Goal: Task Accomplishment & Management: Manage account settings

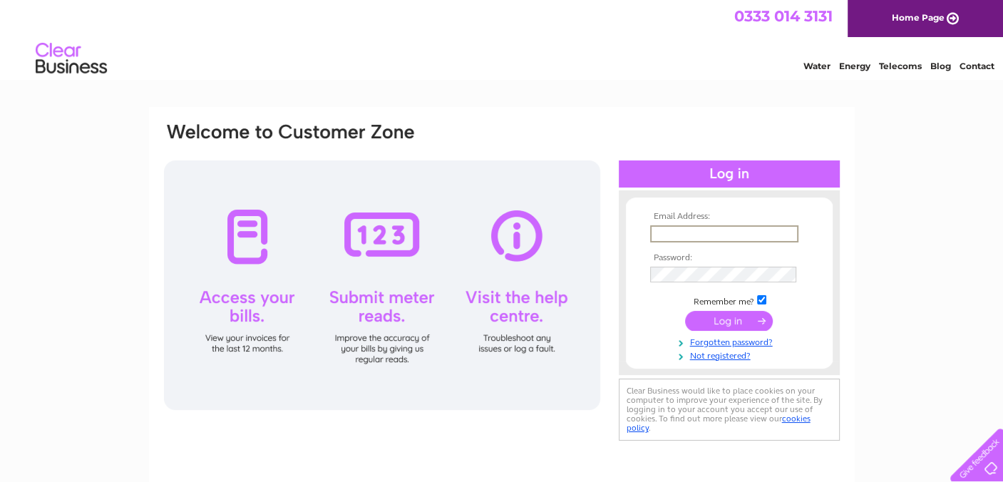
click at [686, 234] on input "text" at bounding box center [724, 233] width 148 height 17
type input "browesopticians@gmail.com"
click at [702, 316] on input "submit" at bounding box center [729, 320] width 88 height 20
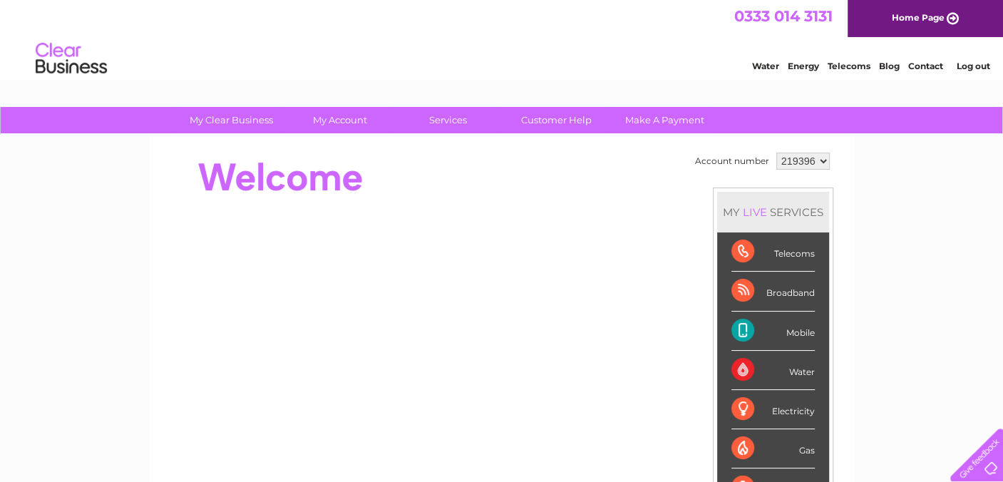
click at [742, 330] on div "Mobile" at bounding box center [772, 331] width 83 height 39
click at [803, 331] on div "Mobile" at bounding box center [772, 331] width 83 height 39
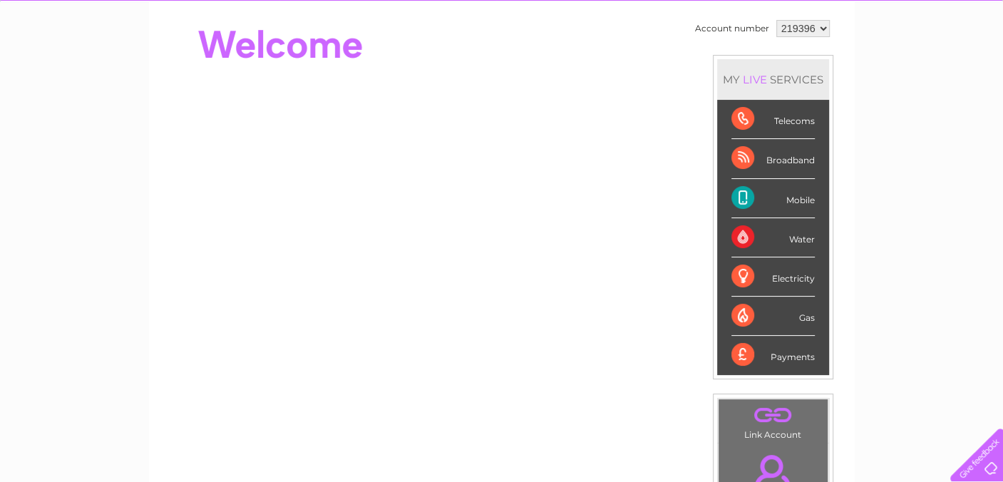
scroll to position [123, 0]
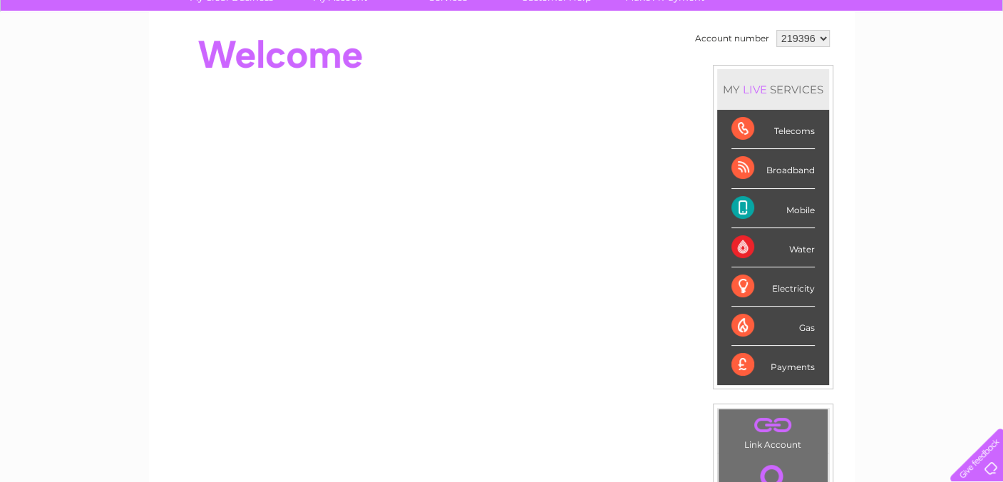
click at [737, 212] on div "Mobile" at bounding box center [772, 208] width 83 height 39
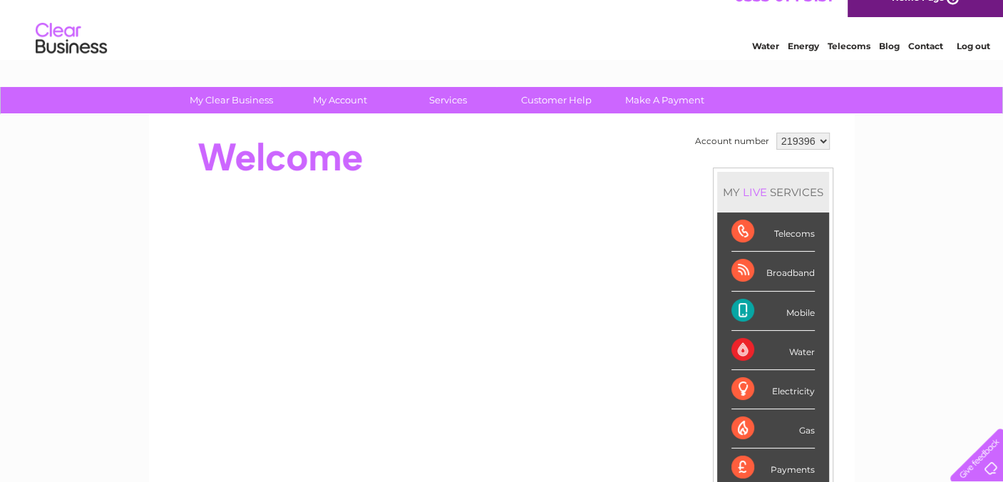
scroll to position [4, 0]
